Goal: Information Seeking & Learning: Compare options

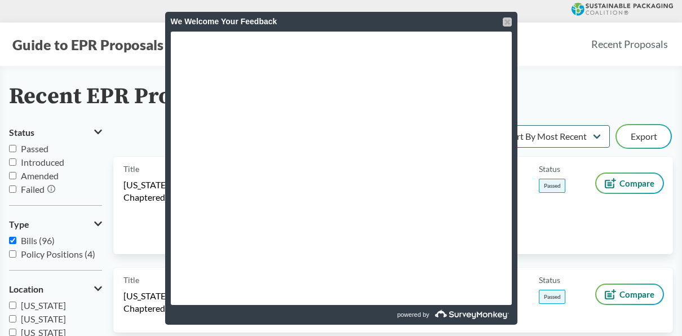
click at [509, 18] on div at bounding box center [507, 21] width 9 height 9
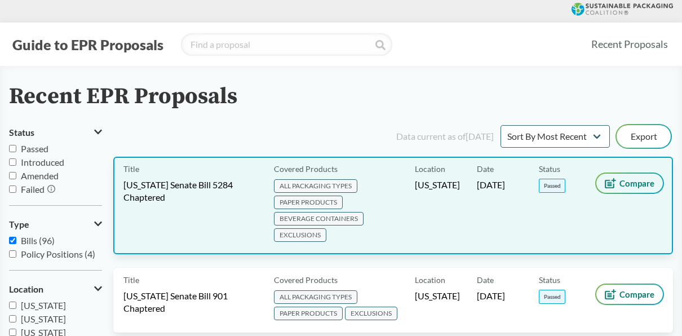
click at [619, 179] on span "Compare" at bounding box center [636, 183] width 35 height 9
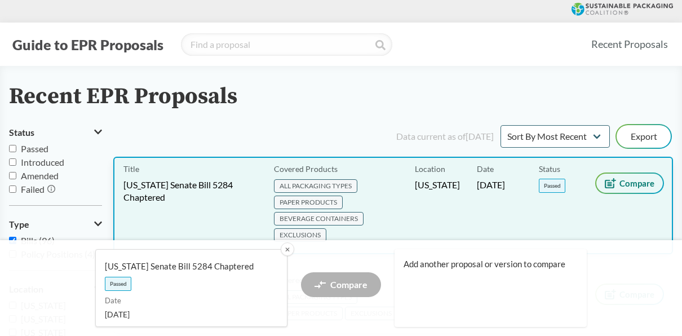
click at [619, 179] on span "Compare" at bounding box center [636, 183] width 35 height 9
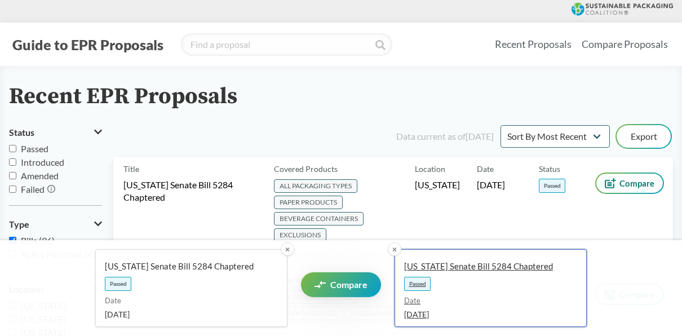
click at [419, 286] on span "Passed" at bounding box center [417, 284] width 26 height 14
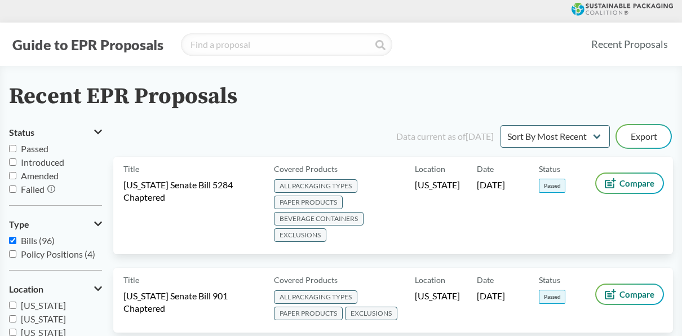
click at [419, 286] on div "Location [US_STATE]" at bounding box center [446, 300] width 62 height 45
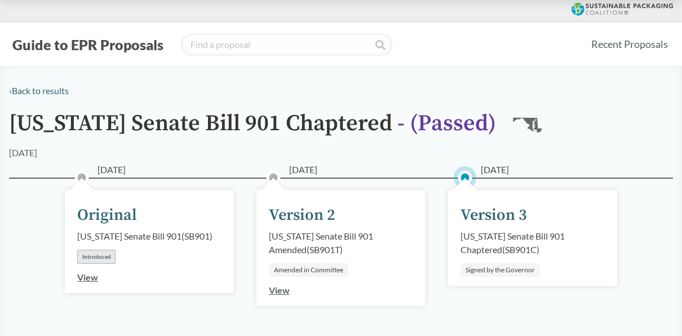
click at [502, 236] on div "[US_STATE] Senate Bill 901 Chaptered ( SB901C )" at bounding box center [532, 242] width 144 height 27
drag, startPoint x: 502, startPoint y: 236, endPoint x: 492, endPoint y: 272, distance: 37.3
click at [492, 272] on div "Signed by the Governor" at bounding box center [499, 270] width 79 height 14
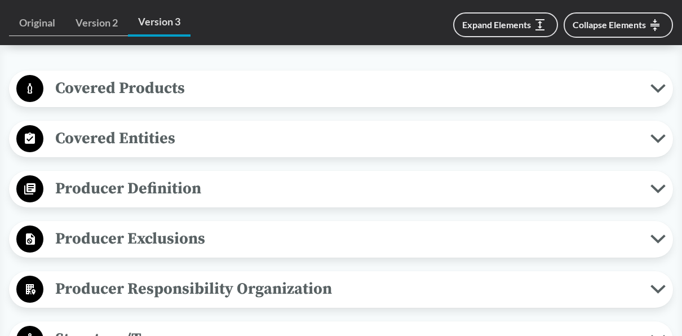
scroll to position [464, 0]
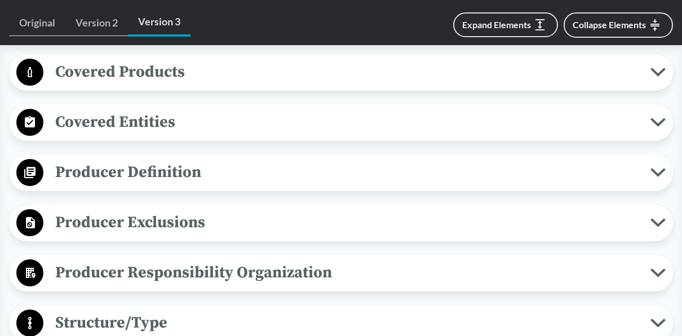
click at [658, 168] on icon at bounding box center [657, 172] width 15 height 9
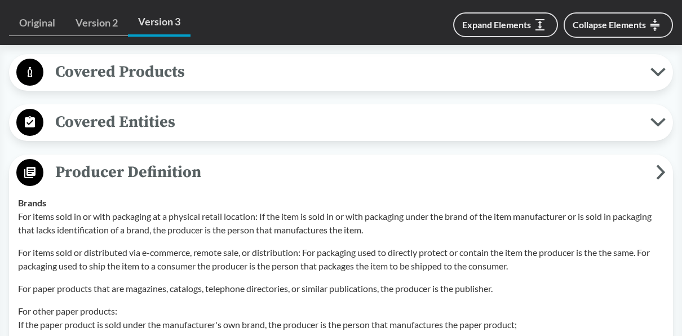
click at [658, 167] on icon at bounding box center [661, 172] width 10 height 15
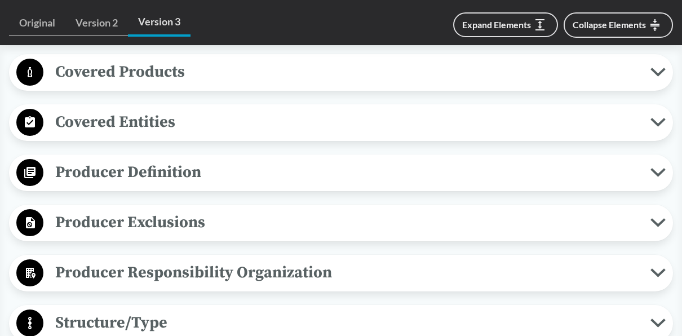
click at [658, 168] on icon at bounding box center [657, 172] width 15 height 9
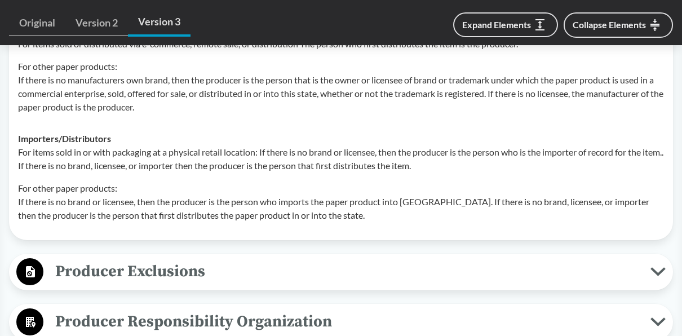
scroll to position [892, 0]
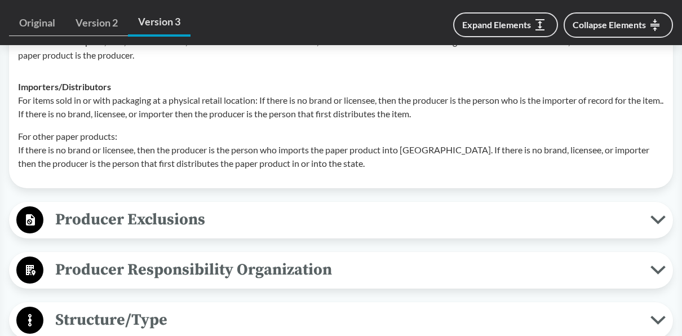
click at [655, 219] on icon at bounding box center [658, 220] width 12 height 6
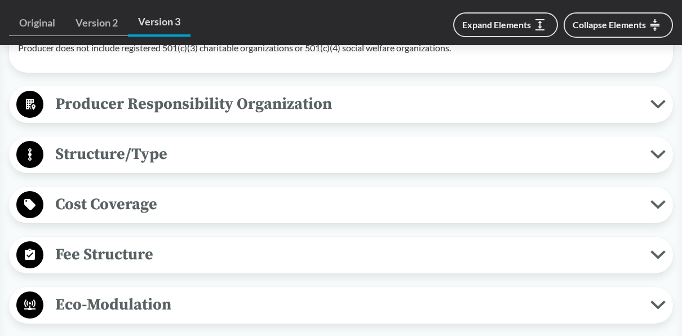
scroll to position [1417, 0]
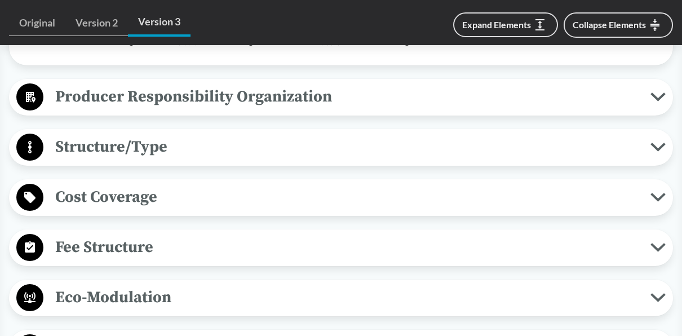
click at [662, 189] on button "Cost Coverage" at bounding box center [341, 197] width 656 height 29
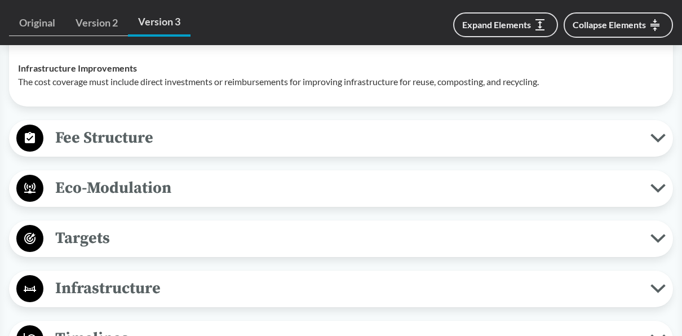
scroll to position [1793, 0]
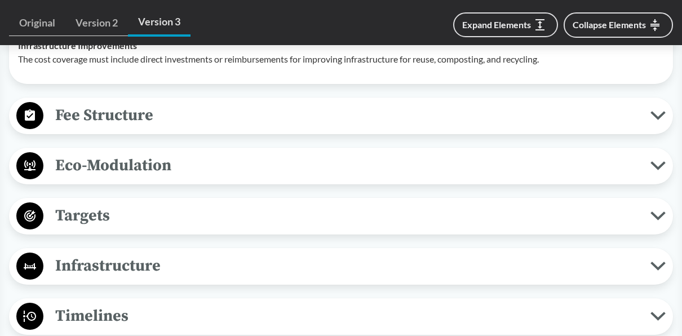
click at [654, 114] on icon at bounding box center [658, 116] width 12 height 6
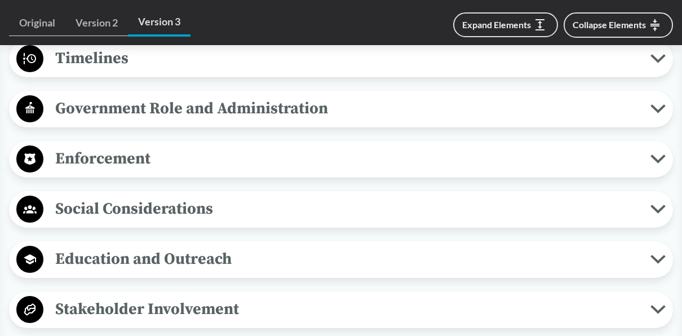
scroll to position [2168, 0]
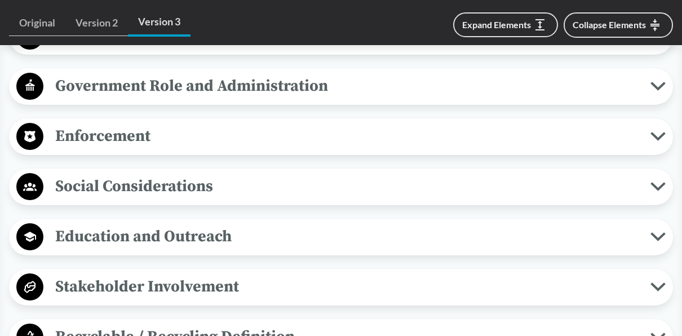
click at [653, 134] on icon at bounding box center [658, 137] width 12 height 6
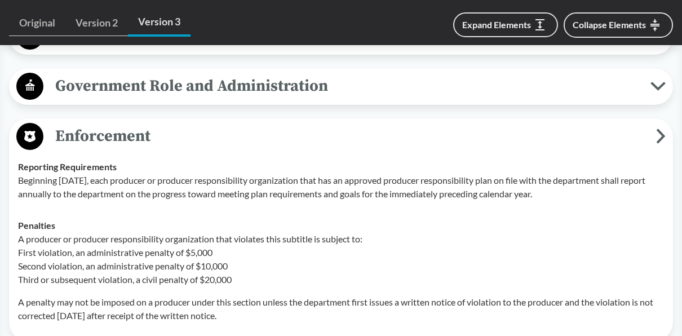
scroll to position [0, 0]
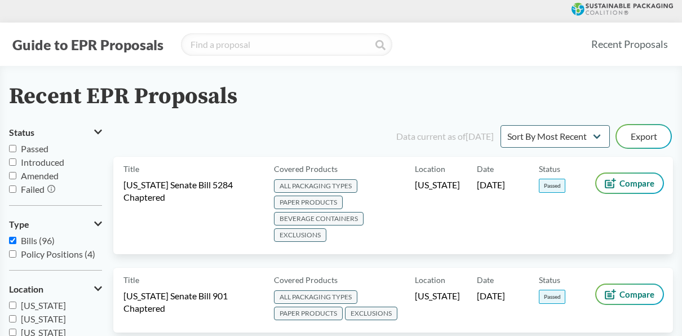
scroll to position [95, 0]
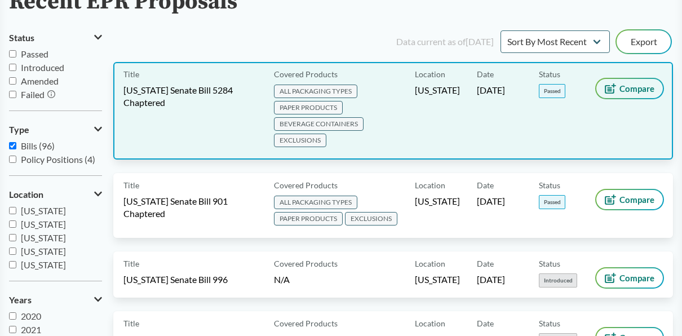
click at [635, 88] on span "Compare" at bounding box center [636, 88] width 35 height 9
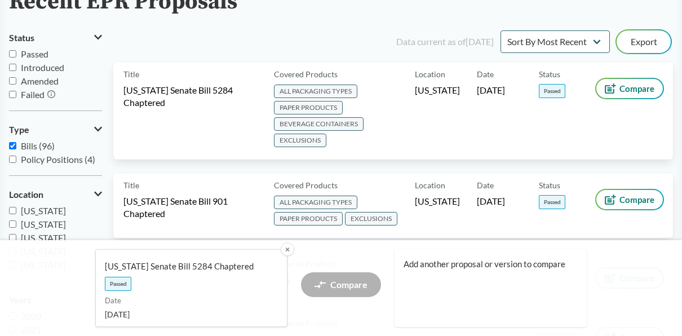
click at [361, 285] on div "Compare" at bounding box center [341, 288] width 80 height 32
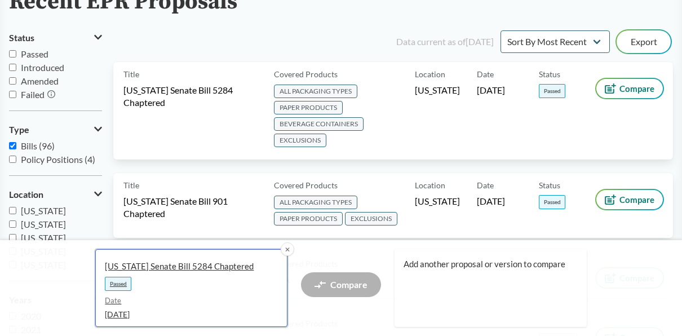
click at [158, 280] on link "[US_STATE] Senate Bill 5284 Chaptered Passed Date [DATE]" at bounding box center [191, 288] width 192 height 78
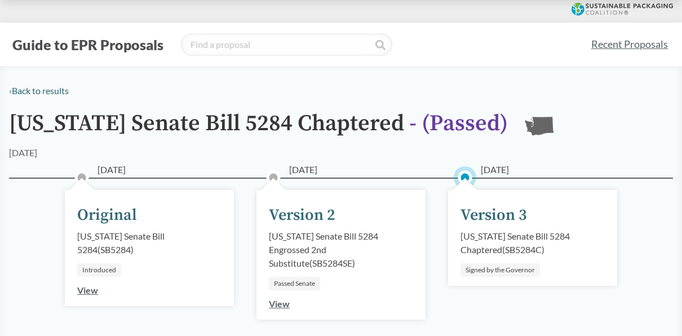
click at [584, 264] on div "05/17/2025 Version 3 Washington Senate Bill 5284 Chaptered ( SB5284C ) Signed b…" at bounding box center [532, 238] width 169 height 96
click at [503, 232] on div "Washington Senate Bill 5284 Chaptered ( SB5284C )" at bounding box center [532, 242] width 144 height 27
drag, startPoint x: 503, startPoint y: 232, endPoint x: 577, endPoint y: 233, distance: 73.8
click at [577, 233] on div "Washington Senate Bill 5284 Chaptered ( SB5284C )" at bounding box center [532, 242] width 144 height 27
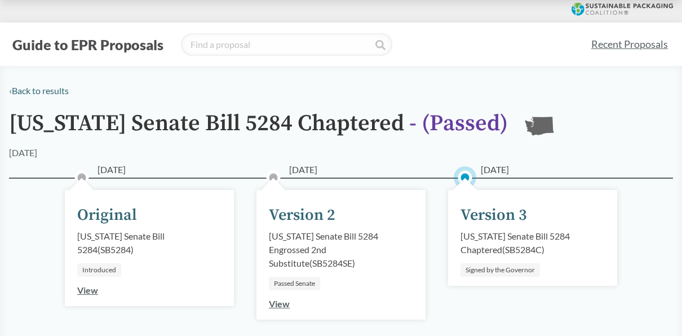
click at [277, 304] on link "View" at bounding box center [279, 303] width 21 height 11
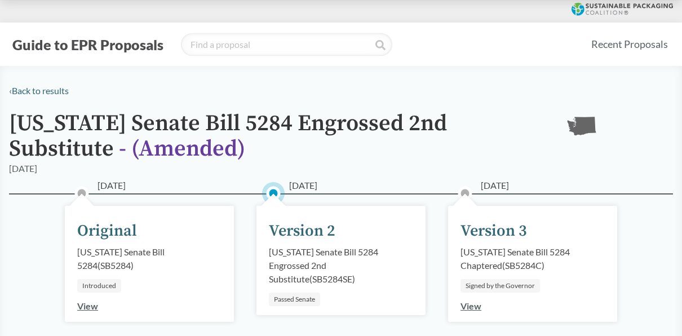
click at [472, 307] on link "View" at bounding box center [470, 305] width 21 height 11
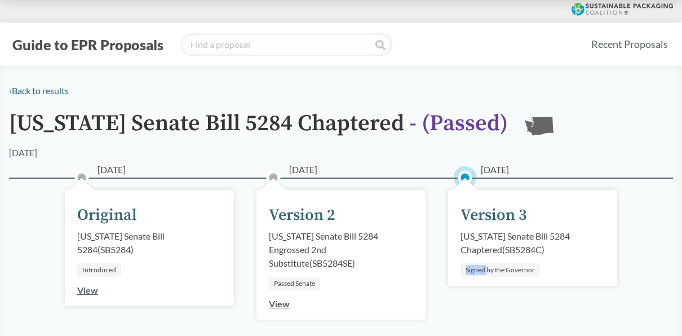
click at [472, 307] on div "05/17/2025 Version 3 Washington Senate Bill 5284 Chaptered ( SB5284C ) Signed b…" at bounding box center [533, 282] width 192 height 152
drag, startPoint x: 472, startPoint y: 307, endPoint x: 464, endPoint y: 301, distance: 9.7
click at [464, 301] on div "05/17/2025 Version 3 Washington Senate Bill 5284 Chaptered ( SB5284C ) Signed b…" at bounding box center [533, 282] width 192 height 152
click at [509, 269] on div "Signed by the Governor" at bounding box center [499, 270] width 79 height 14
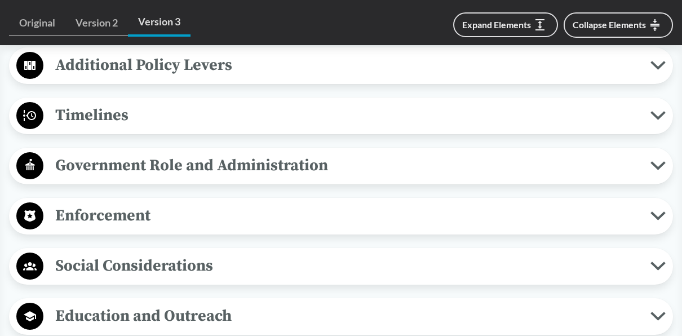
scroll to position [1006, 0]
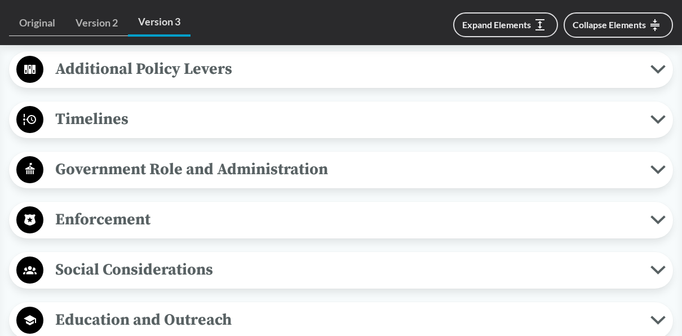
click at [649, 216] on span "Enforcement" at bounding box center [346, 219] width 607 height 25
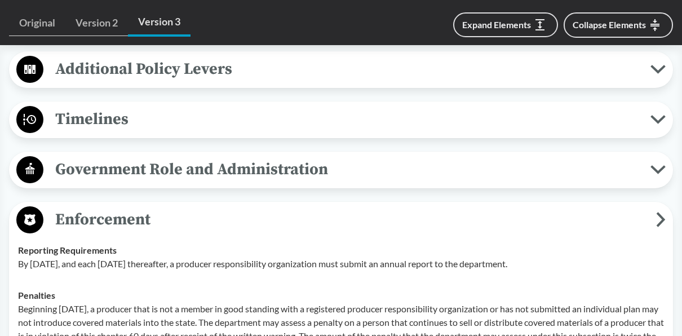
click at [645, 194] on div "Covered Products All Packaging Types Covered material means packaging and paper…" at bounding box center [341, 99] width 664 height 1198
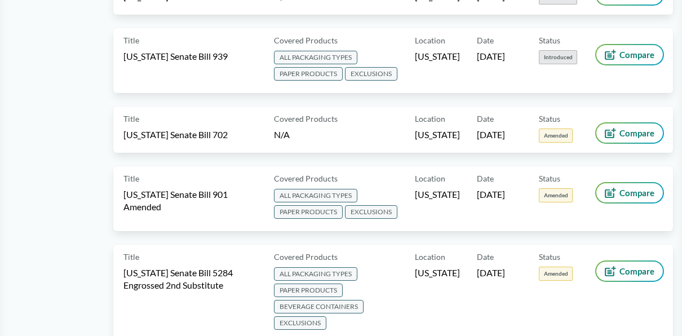
scroll to position [601, 0]
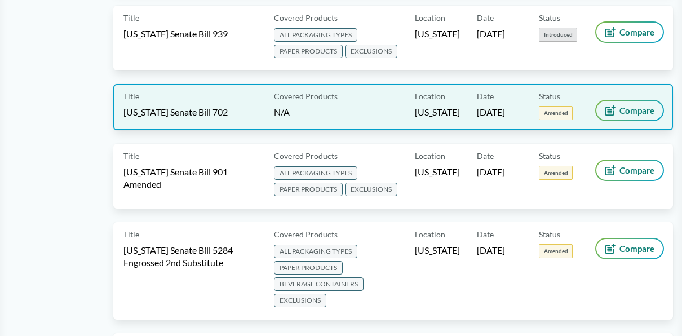
click at [619, 106] on span "Compare" at bounding box center [636, 110] width 35 height 9
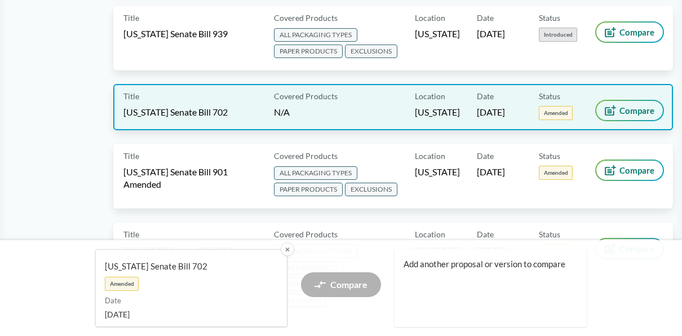
click at [619, 106] on span "Compare" at bounding box center [636, 110] width 35 height 9
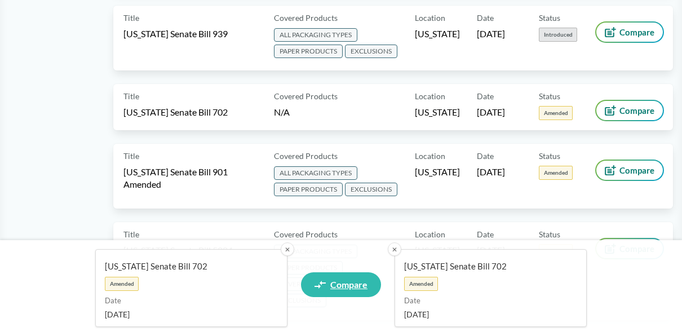
click at [368, 285] on link "Compare" at bounding box center [341, 284] width 80 height 25
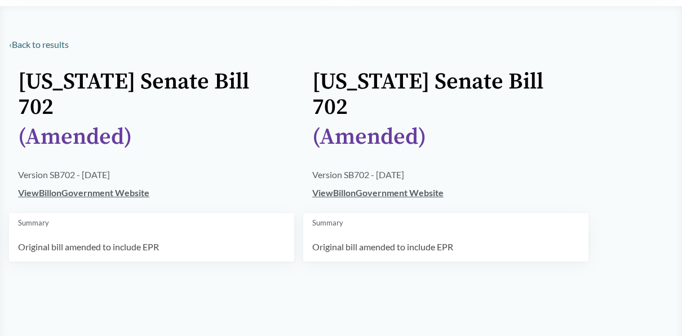
scroll to position [69, 0]
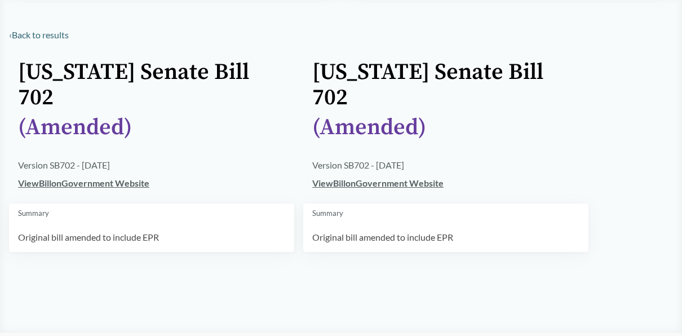
click at [348, 186] on link "View Bill on Government Website" at bounding box center [377, 183] width 131 height 11
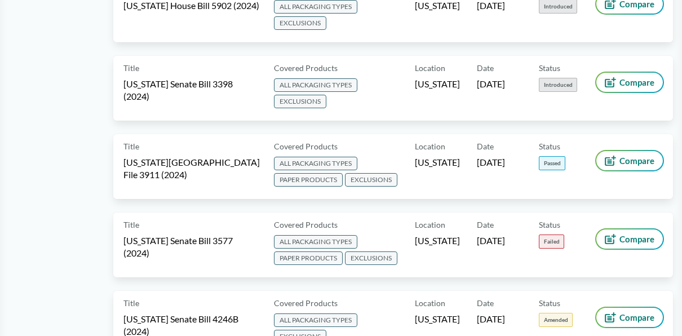
scroll to position [2088, 0]
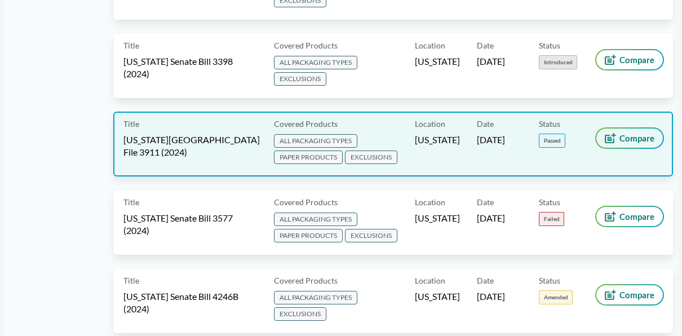
click at [648, 129] on button "Compare" at bounding box center [629, 138] width 67 height 19
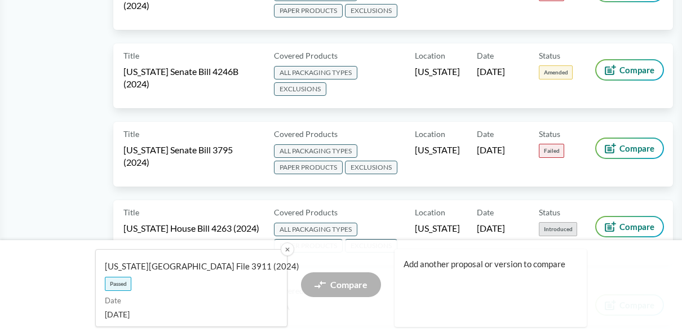
scroll to position [2395, 0]
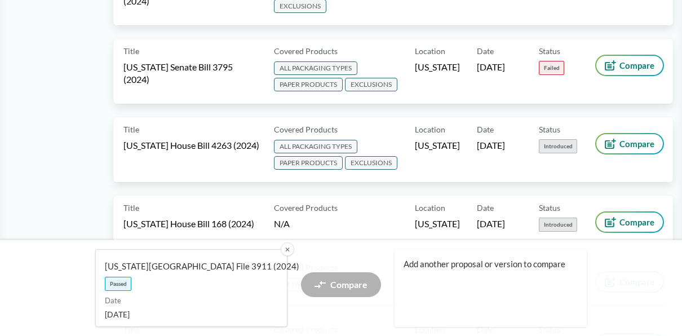
click at [371, 273] on div "Compare" at bounding box center [341, 288] width 80 height 32
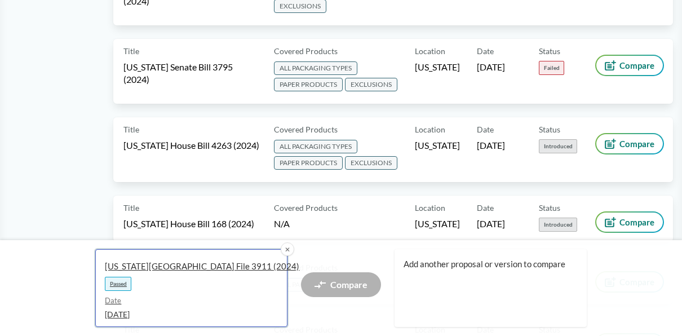
click at [122, 282] on span "Passed" at bounding box center [118, 284] width 26 height 14
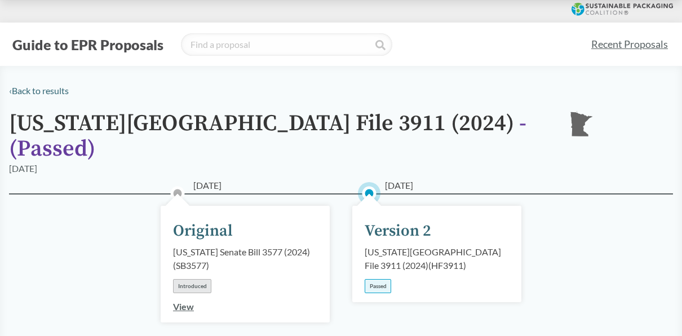
click at [383, 279] on div "Passed" at bounding box center [378, 286] width 26 height 14
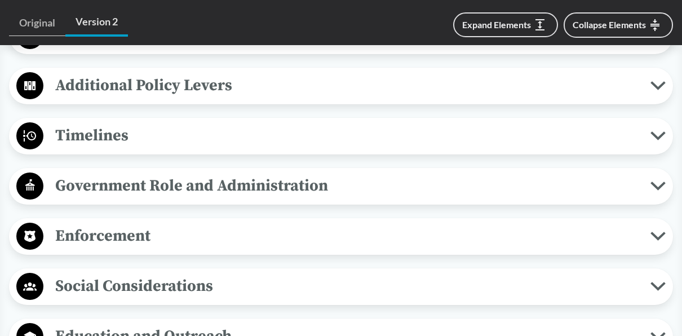
scroll to position [999, 0]
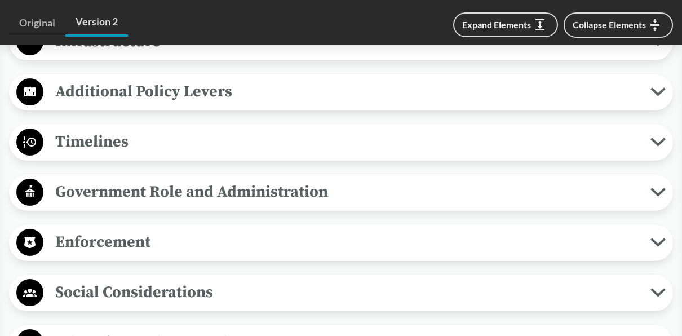
click at [654, 238] on icon at bounding box center [657, 242] width 15 height 9
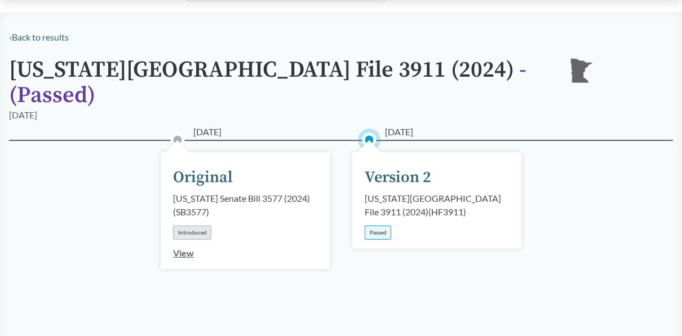
scroll to position [0, 0]
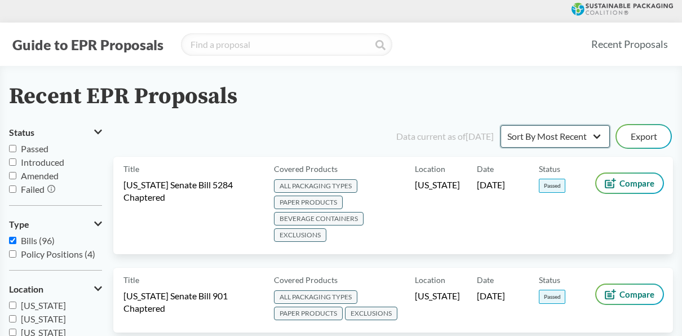
click at [598, 133] on select "Sort By Most Recent Sort By Status" at bounding box center [554, 136] width 109 height 23
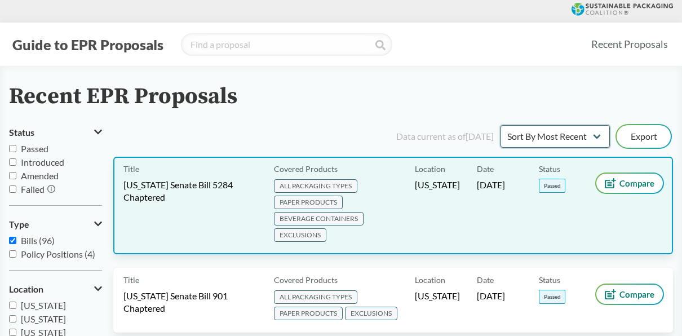
select select "Sort By Status"
click at [500, 125] on select "Sort By Most Recent Sort By Status" at bounding box center [554, 136] width 109 height 23
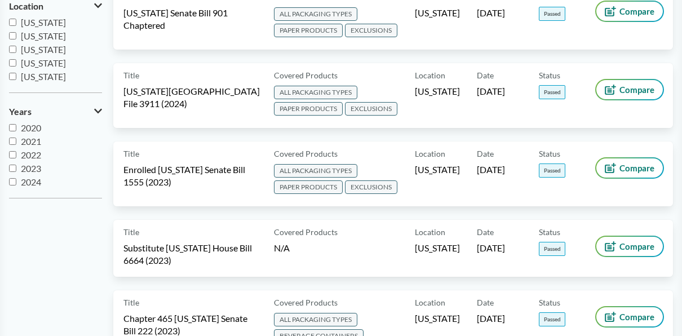
scroll to position [384, 0]
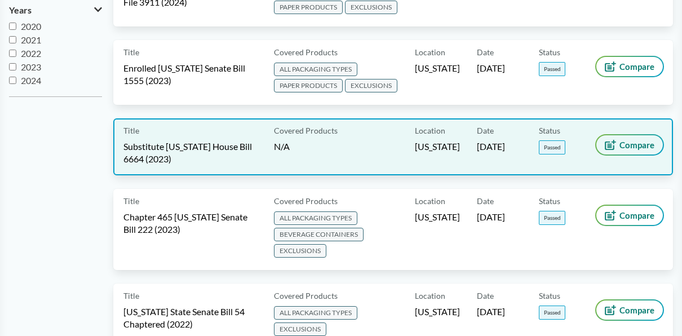
click at [614, 150] on button "Compare" at bounding box center [629, 144] width 67 height 19
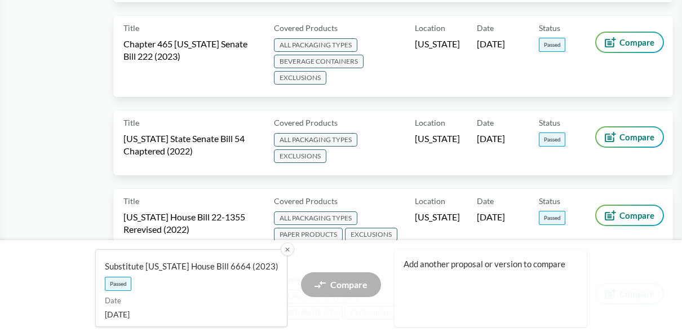
scroll to position [595, 0]
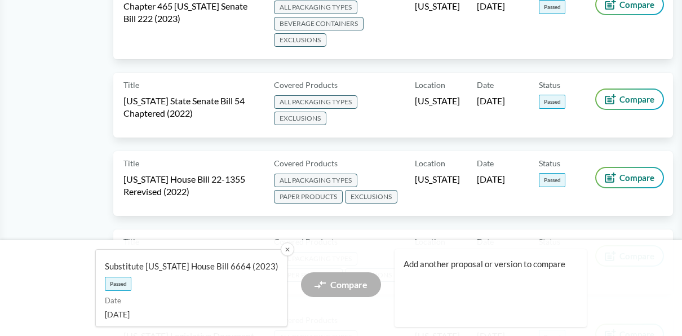
click at [364, 286] on div "Compare" at bounding box center [341, 288] width 80 height 32
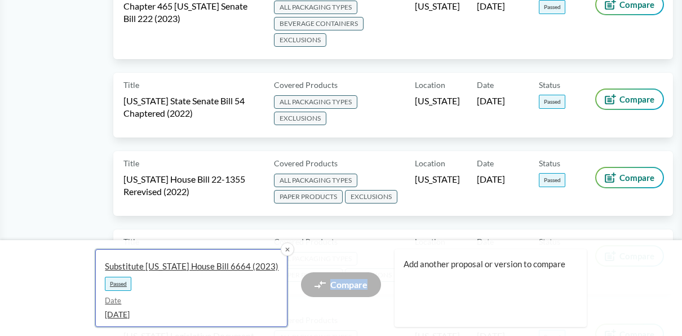
click at [113, 284] on span "Passed" at bounding box center [118, 284] width 26 height 14
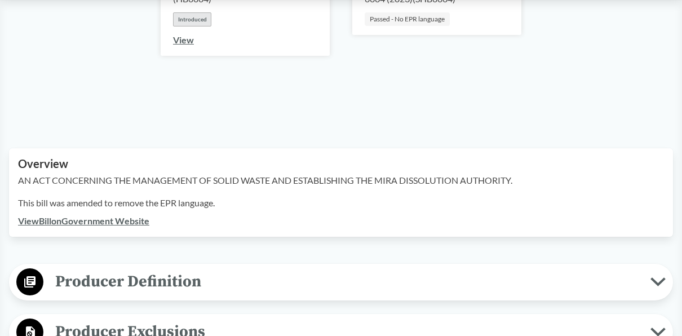
scroll to position [512, 0]
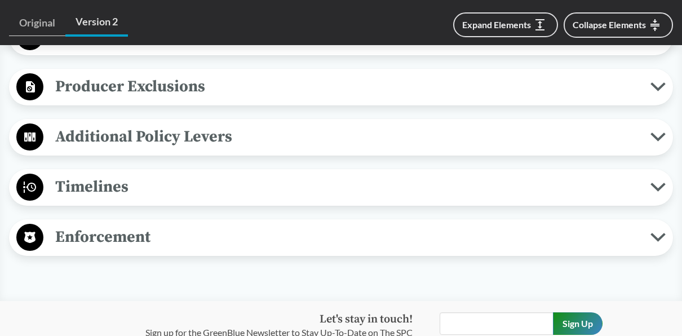
click at [650, 238] on span "Enforcement" at bounding box center [346, 236] width 607 height 25
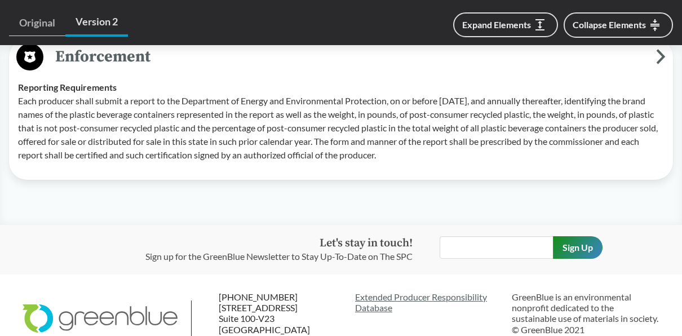
scroll to position [722, 0]
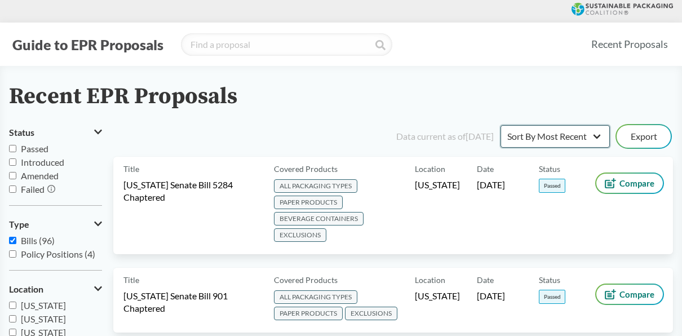
click at [600, 133] on select "Sort By Most Recent Sort By Status" at bounding box center [554, 136] width 109 height 23
select select "Sort By Status"
click at [500, 125] on select "Sort By Most Recent Sort By Status" at bounding box center [554, 136] width 109 height 23
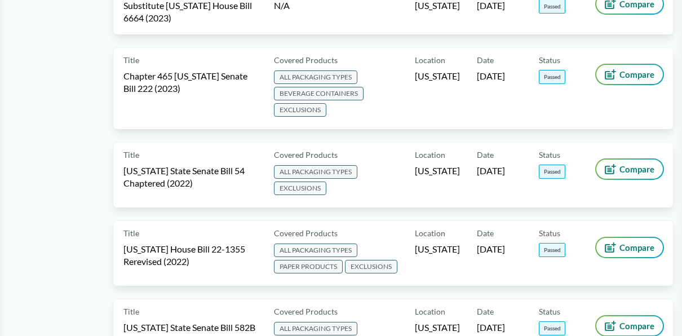
scroll to position [548, 0]
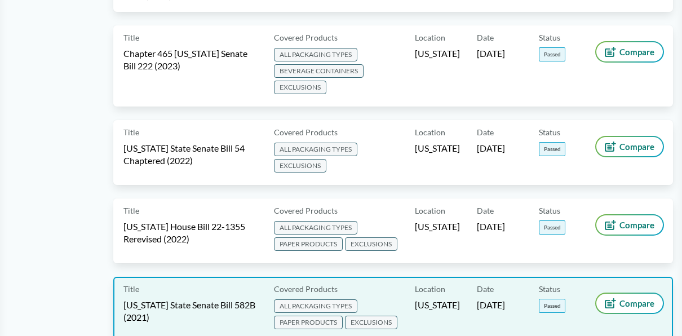
click at [542, 308] on span "Passed" at bounding box center [552, 306] width 26 height 14
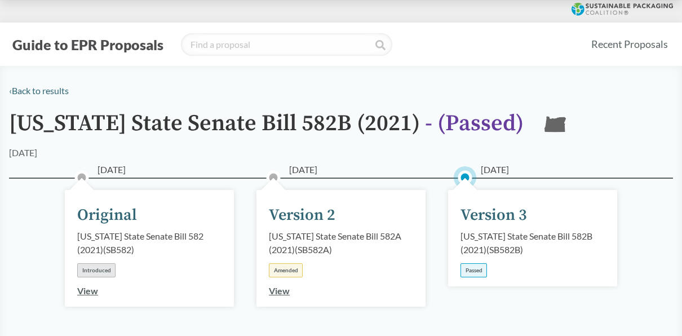
click at [472, 271] on div "Passed" at bounding box center [473, 270] width 26 height 14
click at [287, 289] on link "View" at bounding box center [279, 290] width 21 height 11
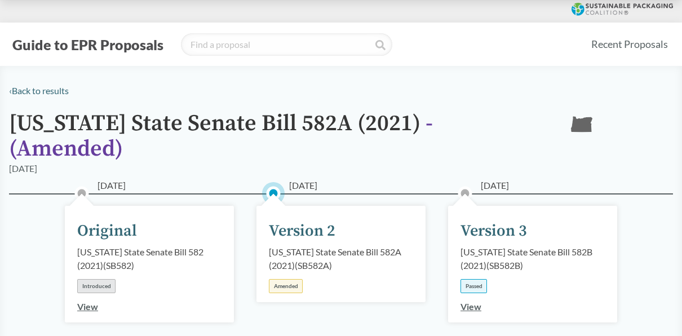
click at [475, 301] on link "View" at bounding box center [470, 306] width 21 height 11
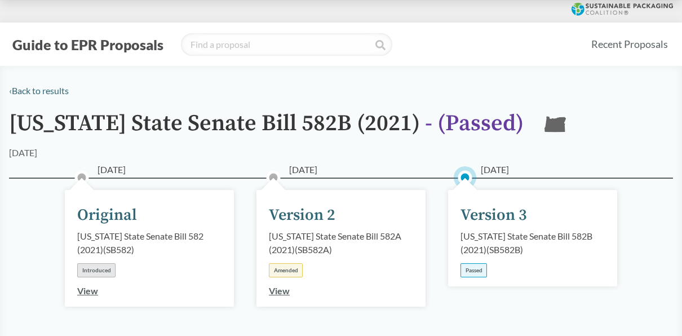
click at [472, 272] on div "Passed" at bounding box center [473, 270] width 26 height 14
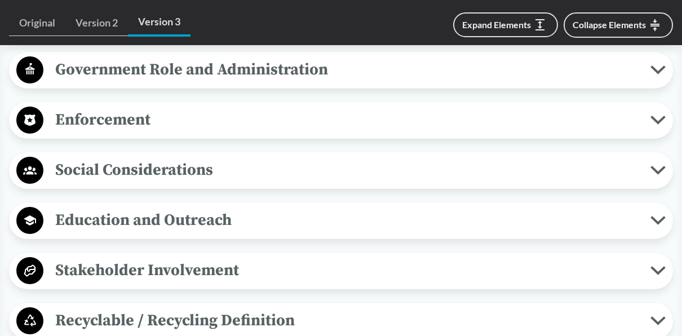
scroll to position [1064, 0]
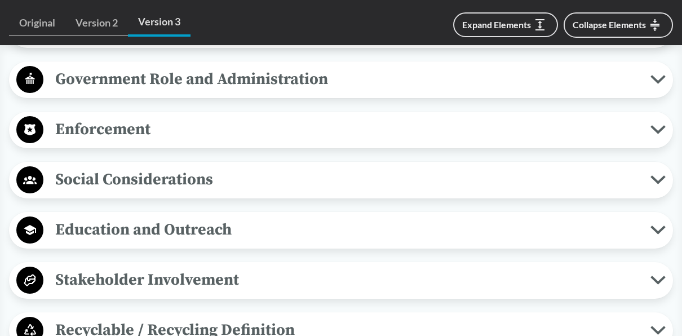
click at [658, 129] on icon at bounding box center [658, 130] width 12 height 6
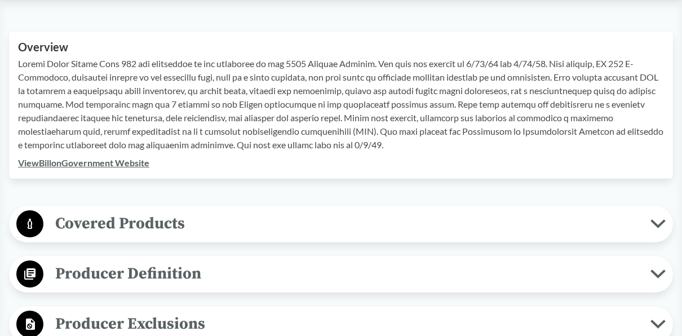
scroll to position [345, 0]
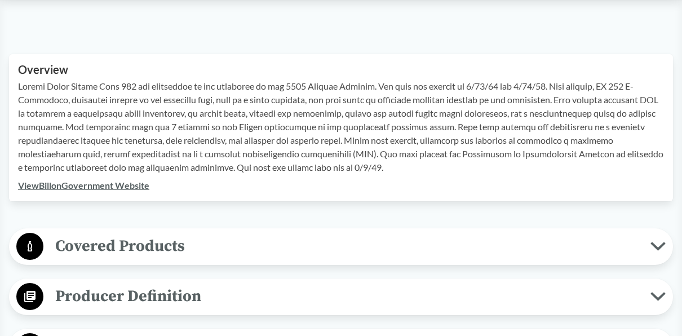
click at [661, 296] on icon at bounding box center [658, 297] width 12 height 6
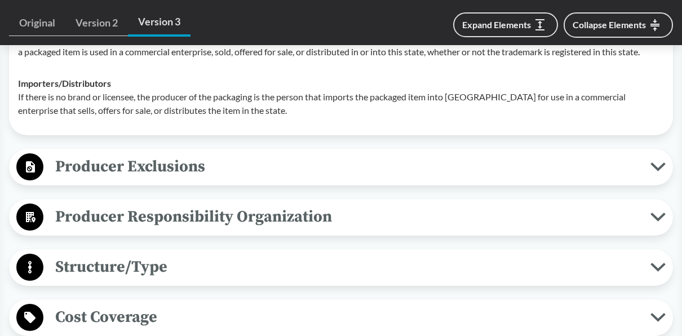
scroll to position [751, 0]
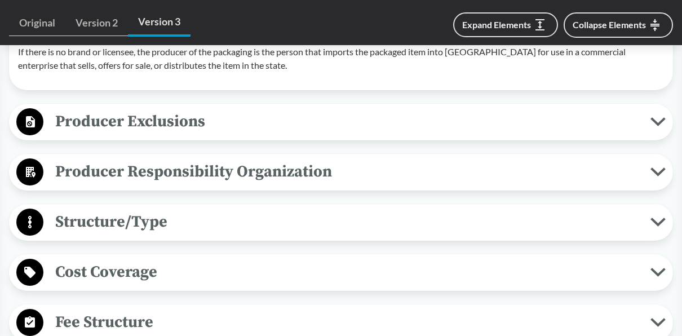
click at [658, 175] on icon at bounding box center [658, 172] width 12 height 6
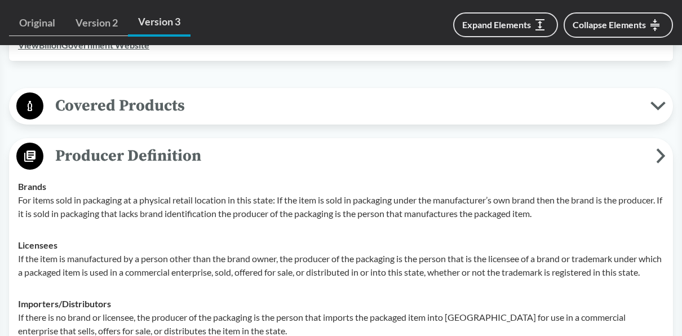
scroll to position [510, 0]
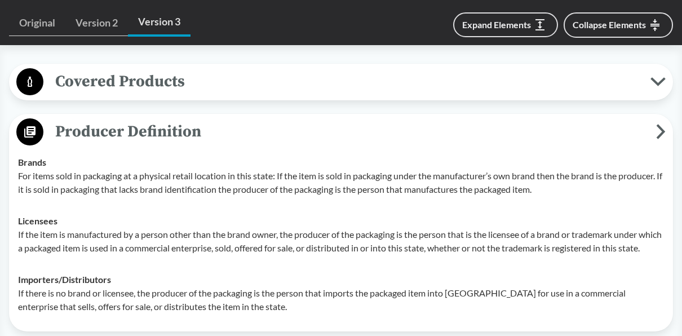
click at [661, 82] on icon at bounding box center [657, 81] width 15 height 9
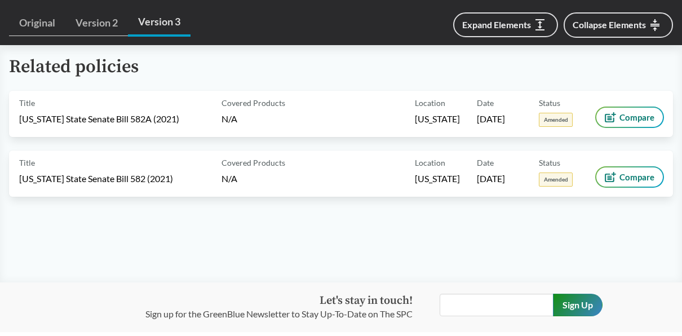
scroll to position [2125, 0]
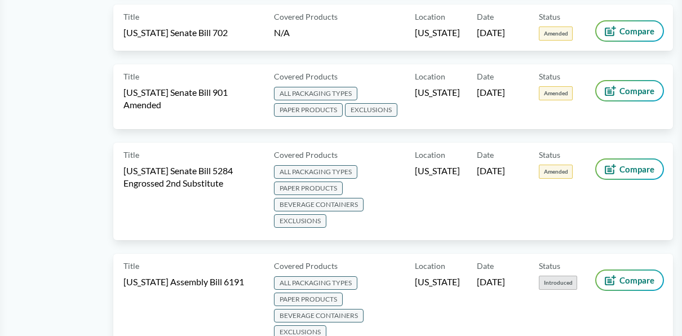
scroll to position [46, 0]
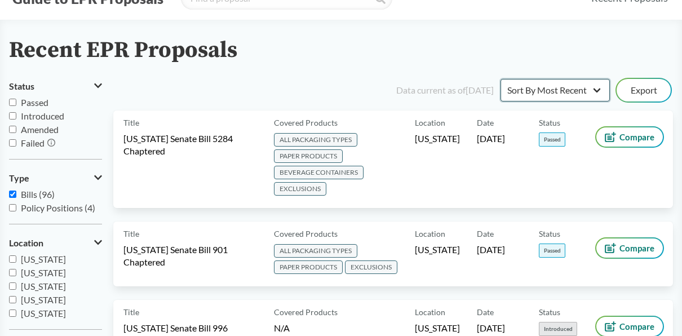
click at [597, 89] on select "Sort By Most Recent Sort By Status" at bounding box center [554, 90] width 109 height 23
select select "Sort By Status"
click at [500, 79] on select "Sort By Most Recent Sort By Status" at bounding box center [554, 90] width 109 height 23
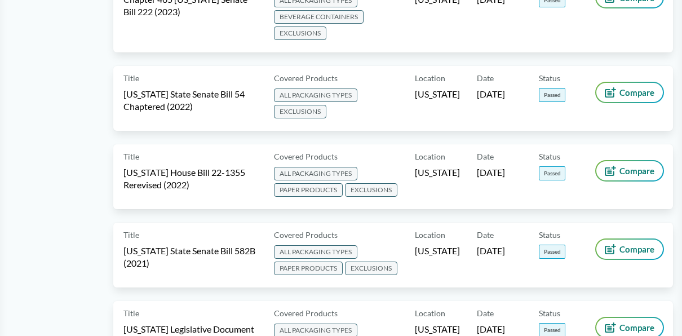
scroll to position [639, 0]
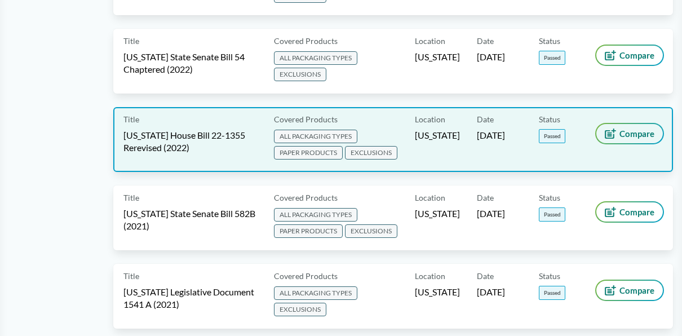
click at [620, 132] on span "Compare" at bounding box center [636, 133] width 35 height 9
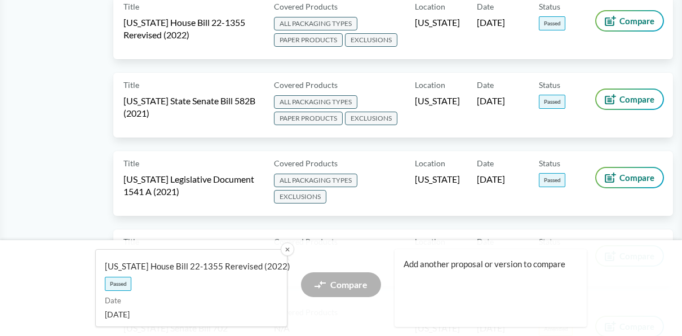
scroll to position [857, 0]
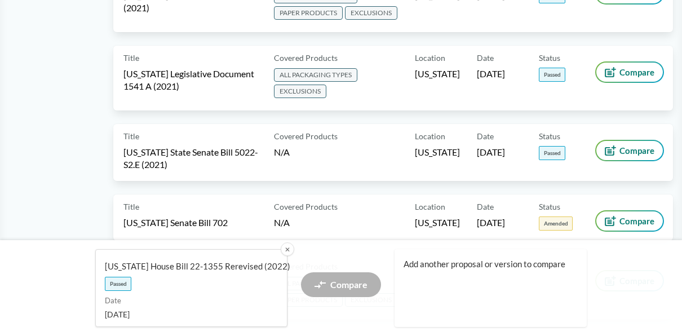
click at [350, 284] on div "Compare" at bounding box center [341, 288] width 80 height 32
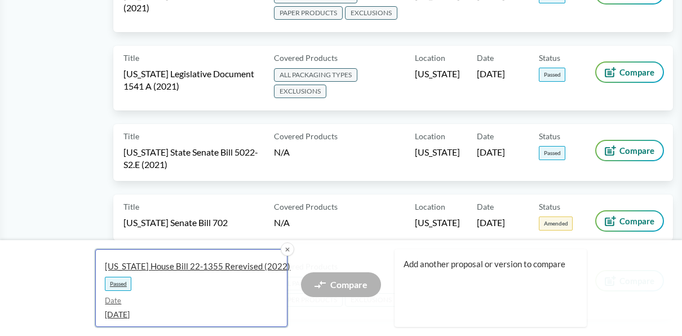
click at [116, 283] on span "Passed" at bounding box center [118, 284] width 26 height 14
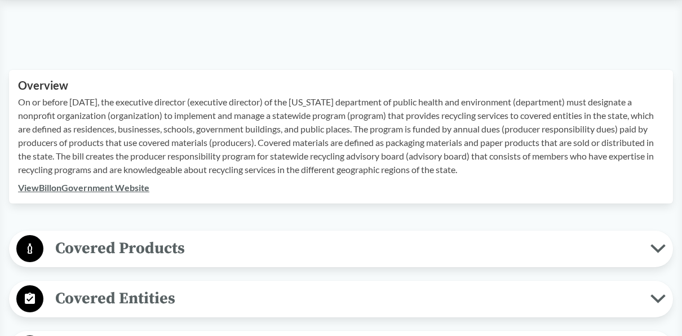
scroll to position [390, 0]
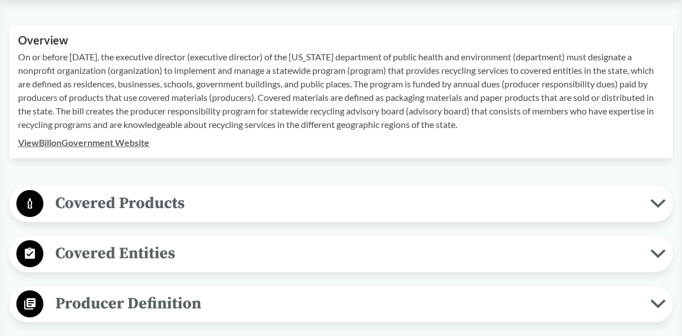
click at [654, 205] on icon at bounding box center [657, 203] width 15 height 9
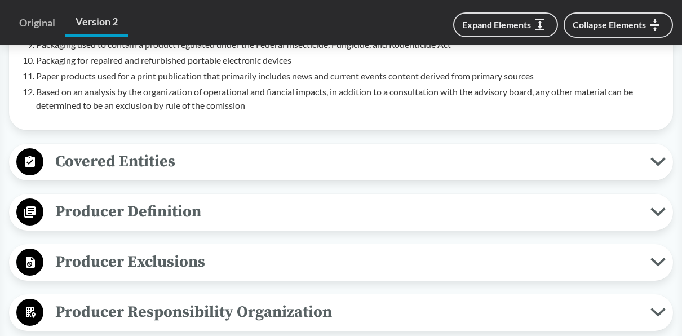
scroll to position [931, 0]
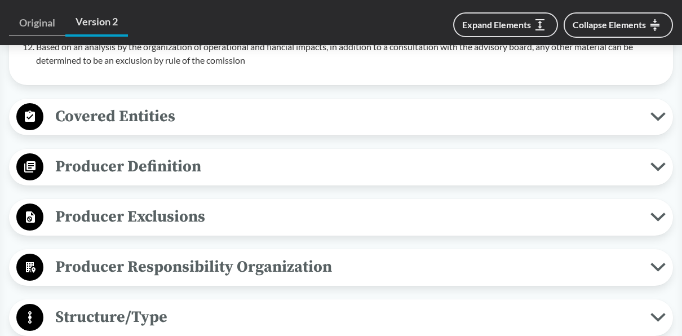
click at [658, 119] on icon at bounding box center [658, 117] width 12 height 6
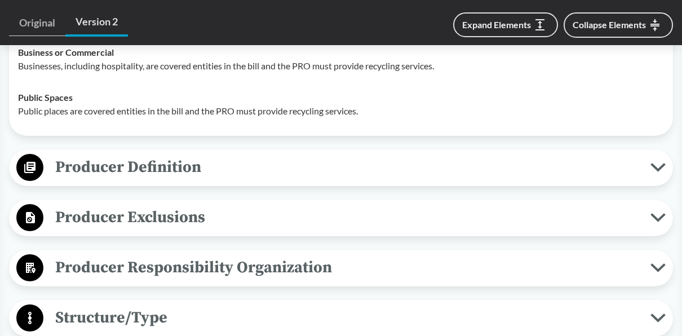
scroll to position [1134, 0]
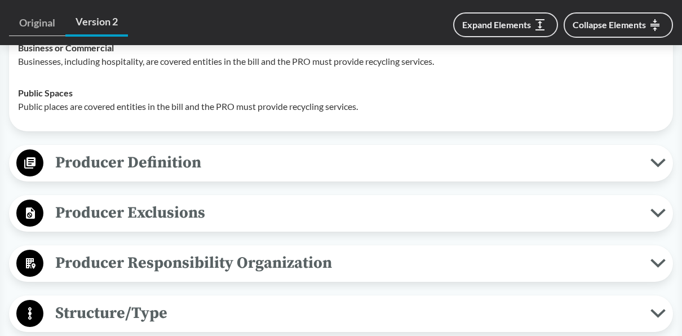
click at [661, 159] on icon at bounding box center [657, 162] width 15 height 9
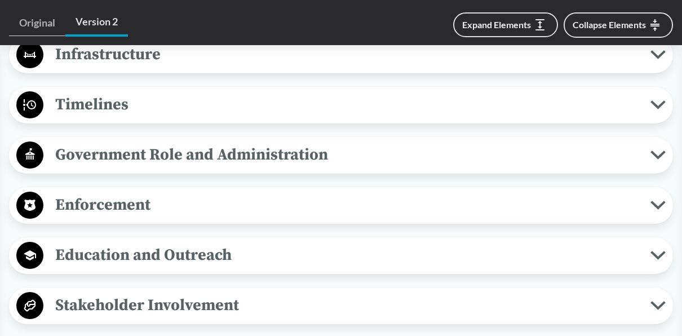
scroll to position [1877, 0]
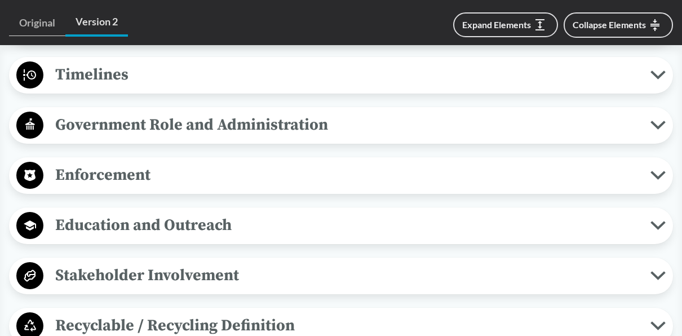
click at [652, 173] on icon at bounding box center [657, 175] width 15 height 9
